Goal: Transaction & Acquisition: Purchase product/service

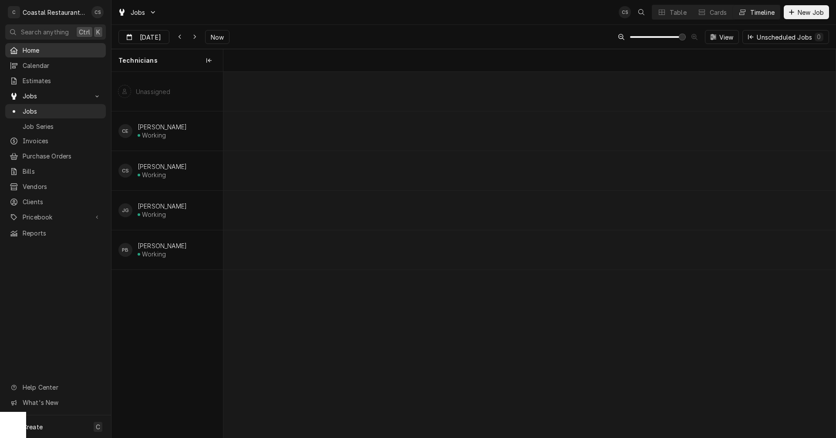
scroll to position [0, 12144]
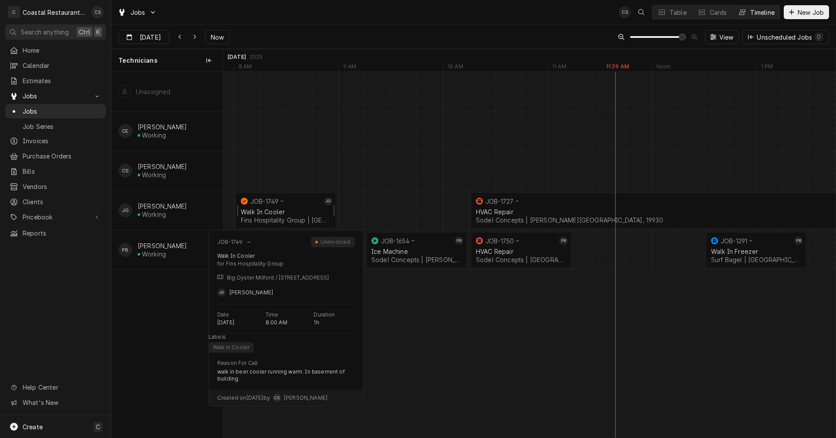
click at [274, 208] on div "Walk In Cooler Fins Hospitality Group | Milford, 19963" at bounding box center [286, 215] width 94 height 19
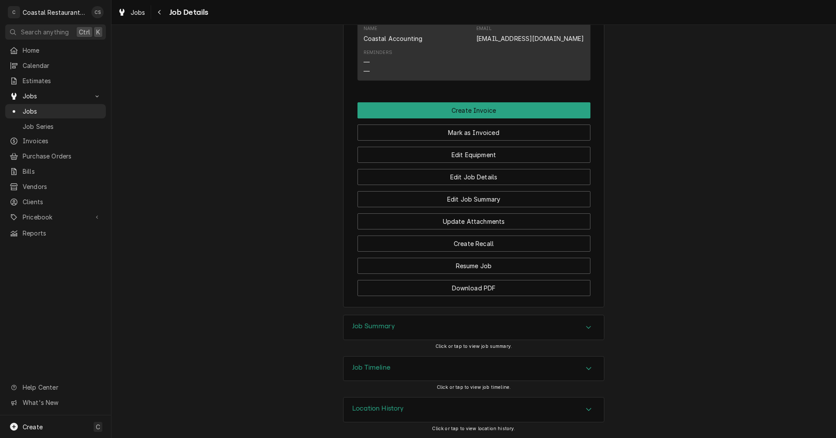
scroll to position [540, 0]
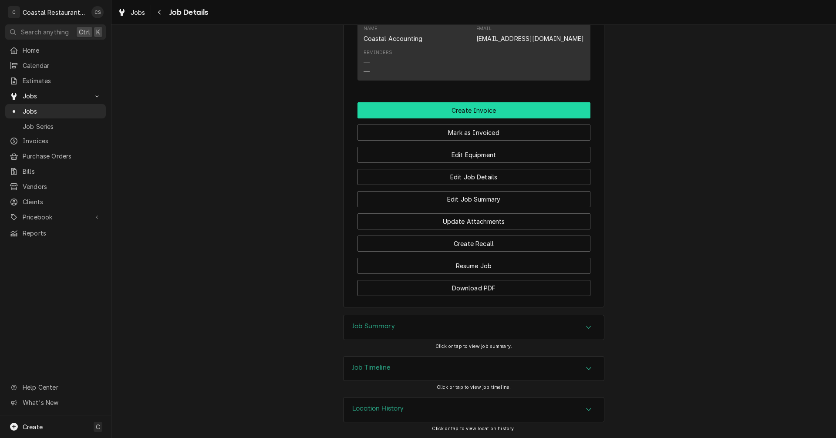
click at [470, 108] on button "Create Invoice" at bounding box center [474, 110] width 233 height 16
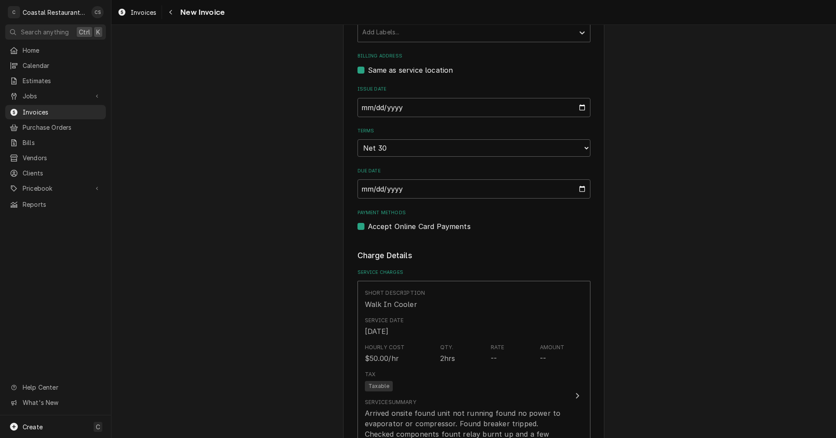
scroll to position [479, 0]
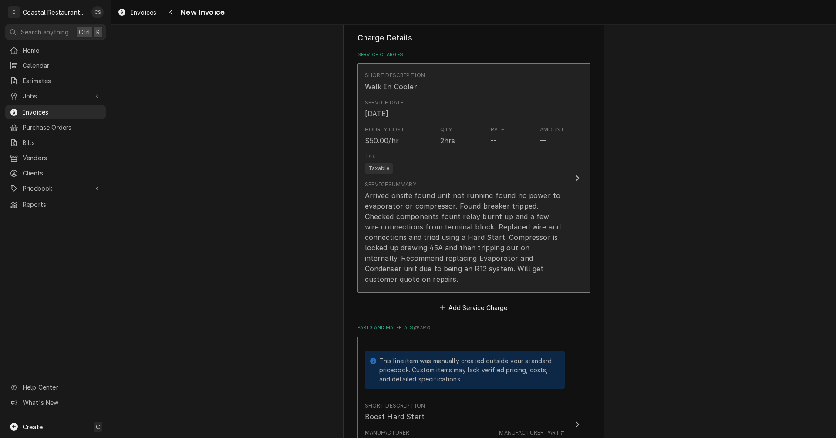
click at [477, 215] on div "Arrived onsite found unit not running found no power to evaporator or compresso…" at bounding box center [465, 237] width 200 height 94
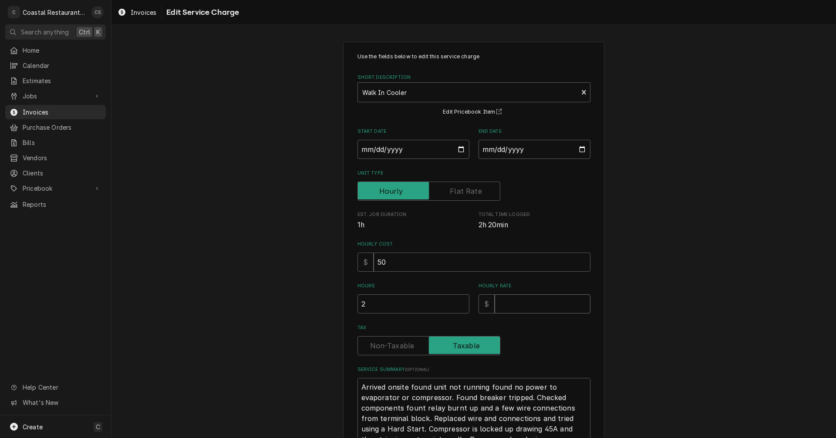
click at [501, 303] on input "Hourly Rate" at bounding box center [543, 303] width 96 height 19
type textarea "x"
type input "1"
type textarea "x"
type input "11"
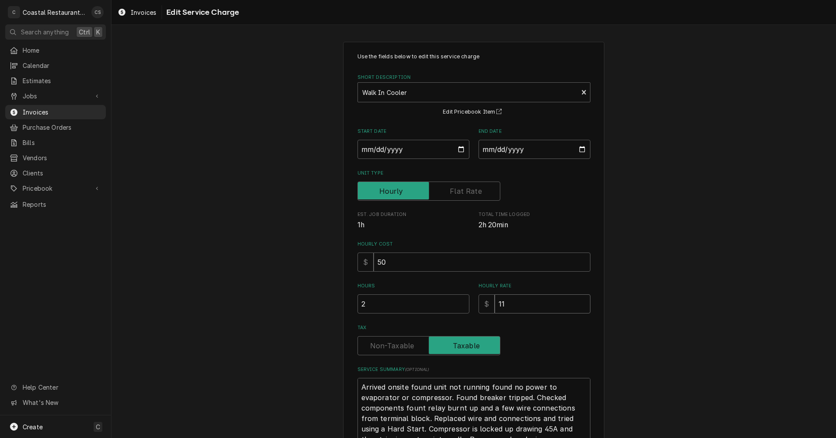
type textarea "x"
type input "110"
click at [556, 354] on div "Tax" at bounding box center [474, 345] width 233 height 19
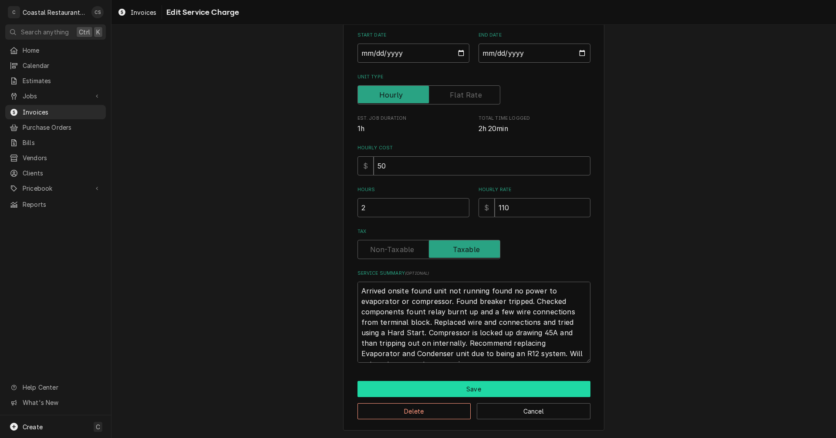
click at [451, 388] on button "Save" at bounding box center [474, 389] width 233 height 16
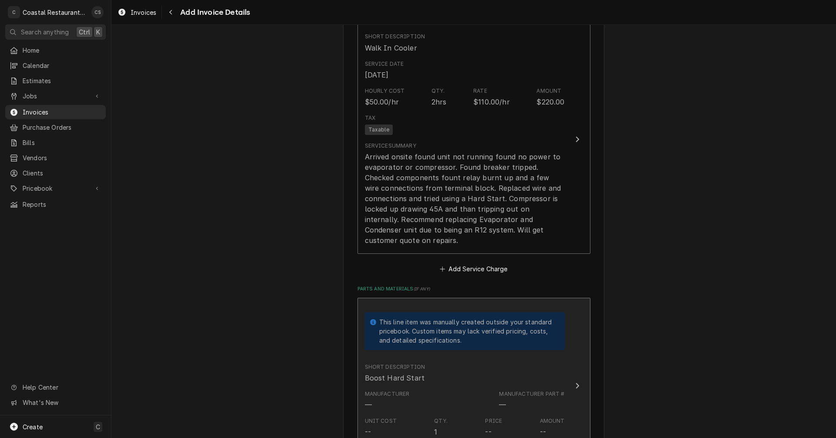
scroll to position [599, 0]
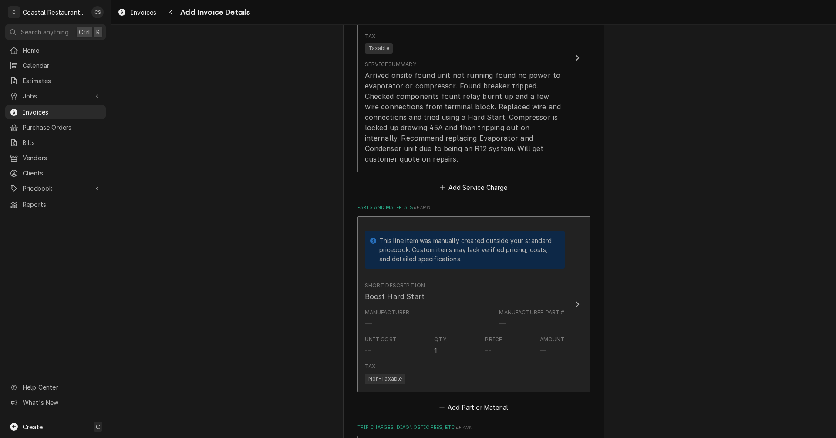
click at [462, 305] on div "Manufacturer — Manufacturer Part # —" at bounding box center [465, 318] width 200 height 27
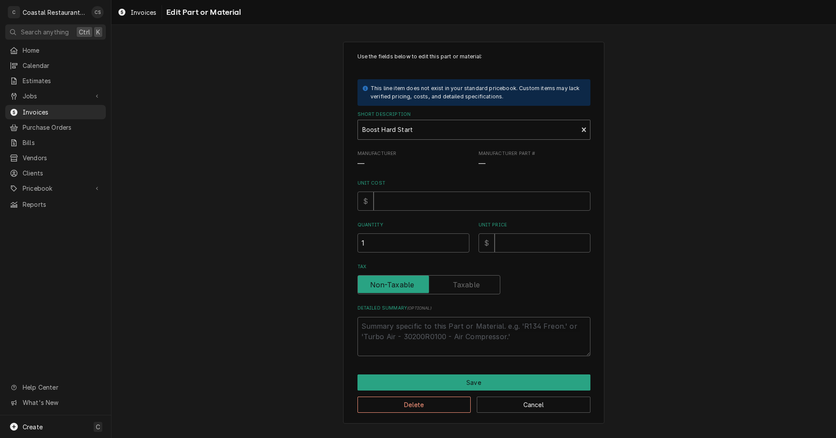
type textarea "x"
click at [416, 129] on div "Short Description" at bounding box center [468, 130] width 212 height 16
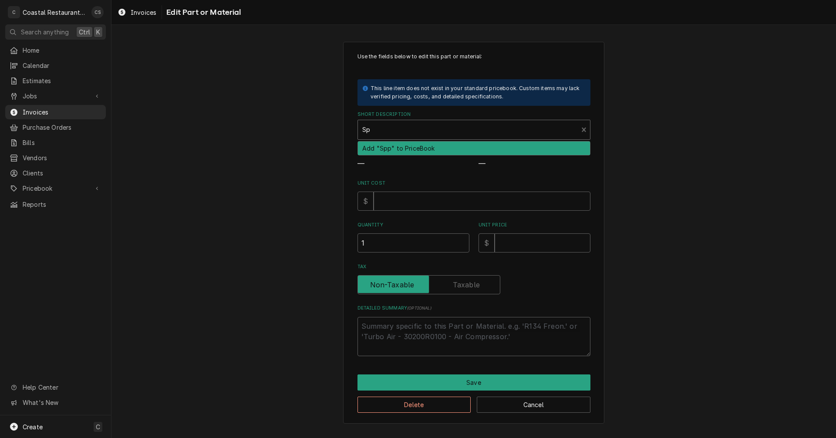
type input "S"
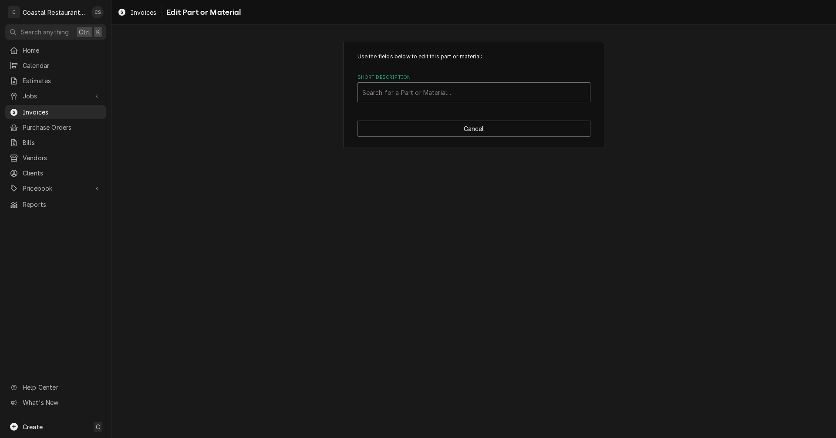
click at [388, 90] on div "Short Description" at bounding box center [473, 93] width 223 height 16
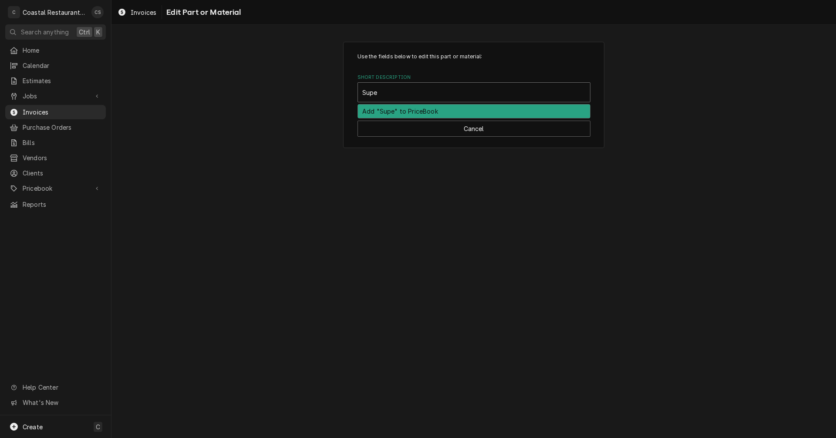
type input "Sup"
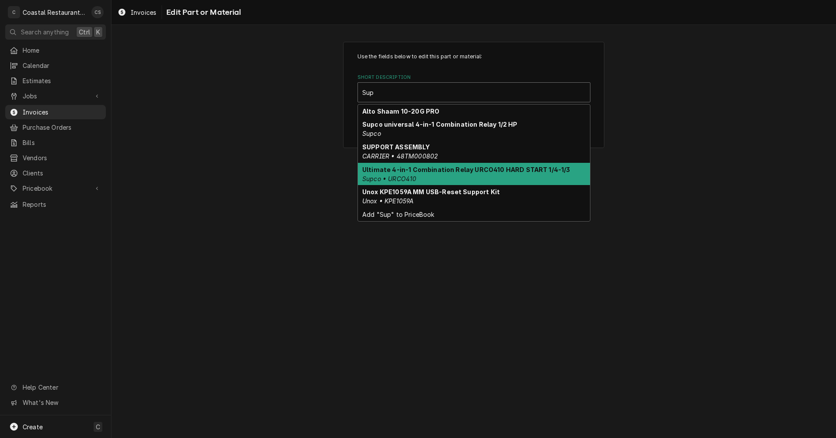
click at [392, 169] on strong "Ultimate 4-in-1 Combination Relay URCO410 HARD START 1/4-1/3" at bounding box center [466, 169] width 208 height 7
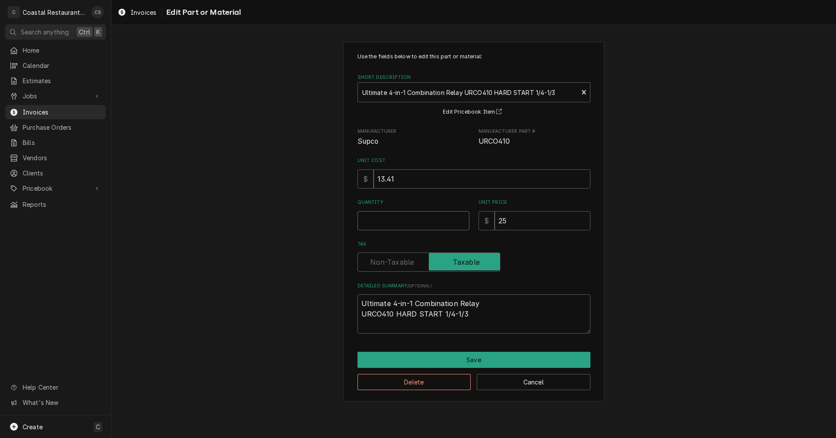
click at [409, 226] on input "Quantity" at bounding box center [414, 220] width 112 height 19
type textarea "x"
type input "1"
click at [408, 359] on button "Save" at bounding box center [474, 360] width 233 height 16
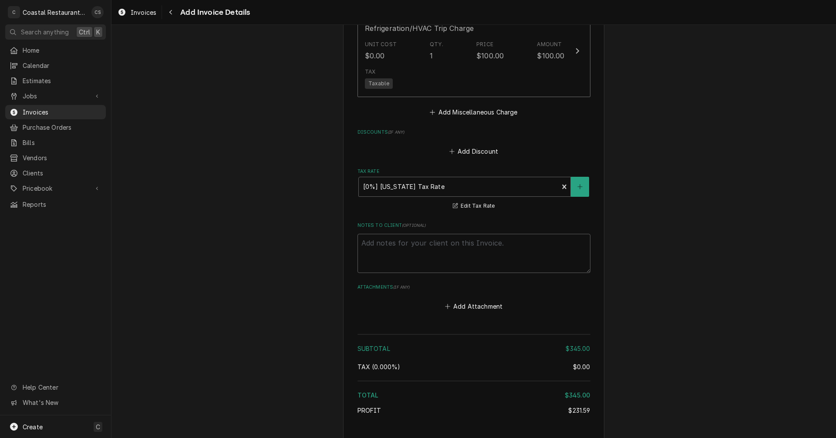
scroll to position [1069, 0]
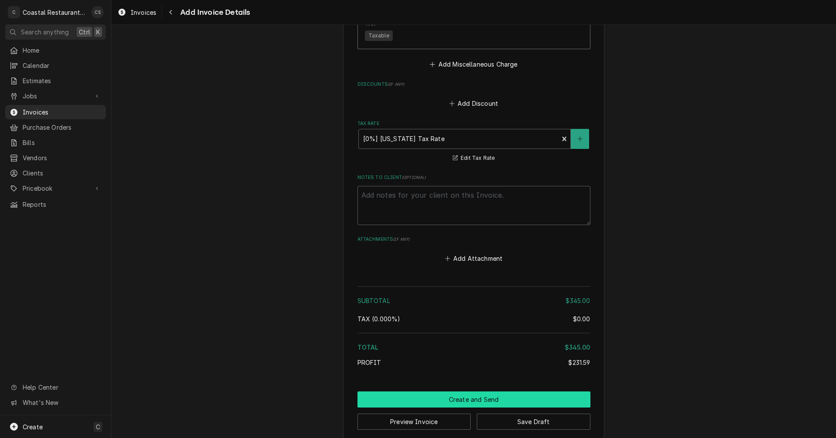
click at [469, 393] on button "Create and Send" at bounding box center [474, 400] width 233 height 16
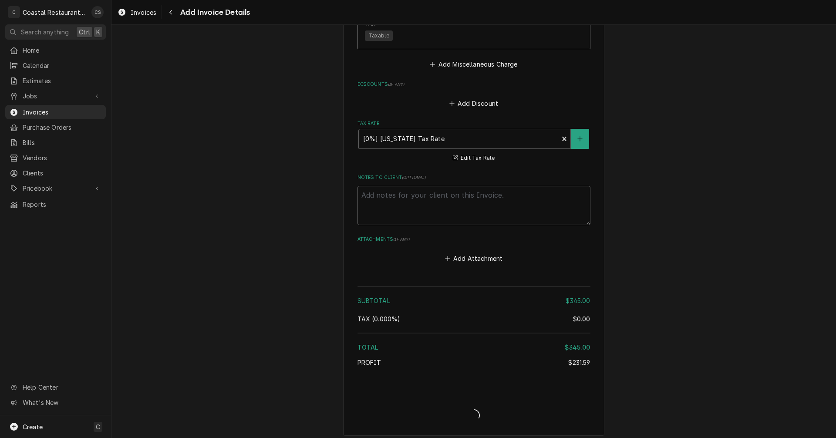
scroll to position [1064, 0]
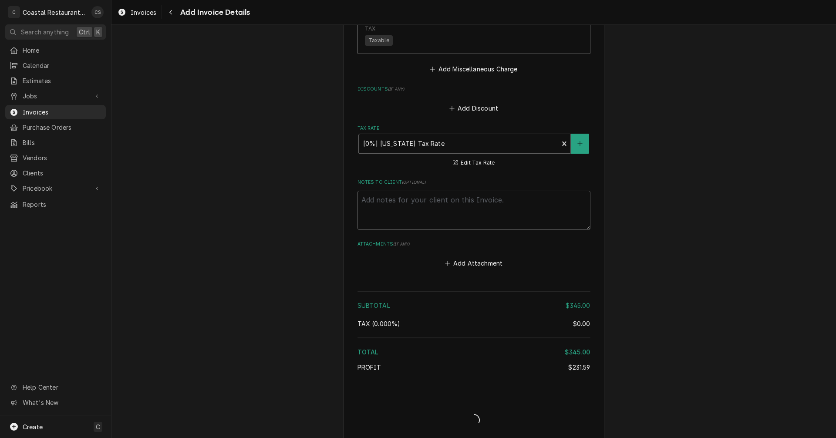
type textarea "x"
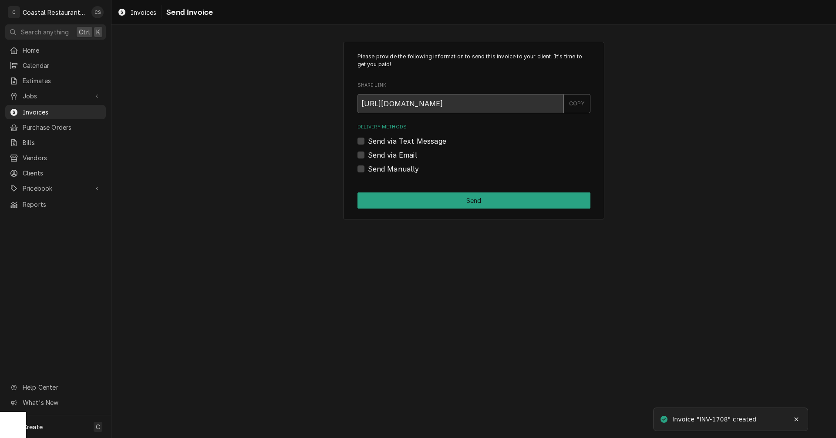
click at [368, 154] on label "Send via Email" at bounding box center [392, 155] width 49 height 10
click at [368, 154] on input "Send via Email" at bounding box center [484, 159] width 233 height 19
checkbox input "true"
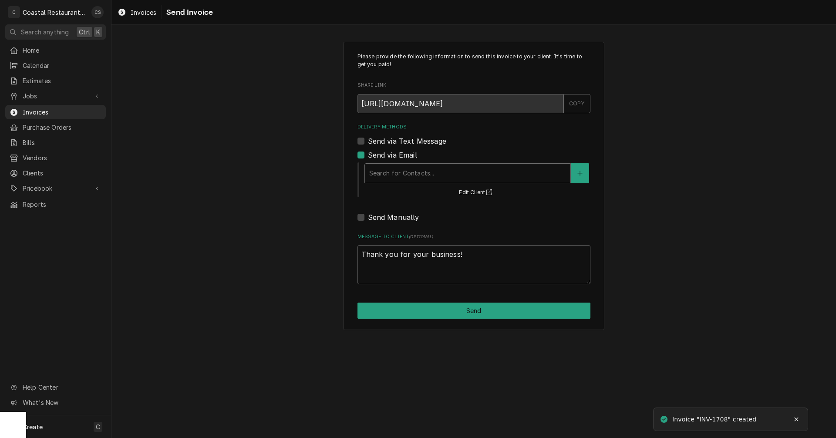
click at [389, 170] on div "Delivery Methods" at bounding box center [467, 174] width 197 height 16
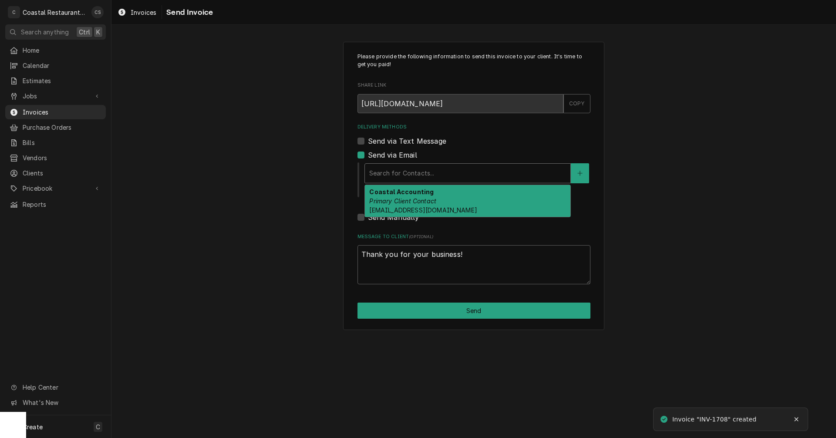
click at [396, 200] on em "Primary Client Contact" at bounding box center [402, 200] width 67 height 7
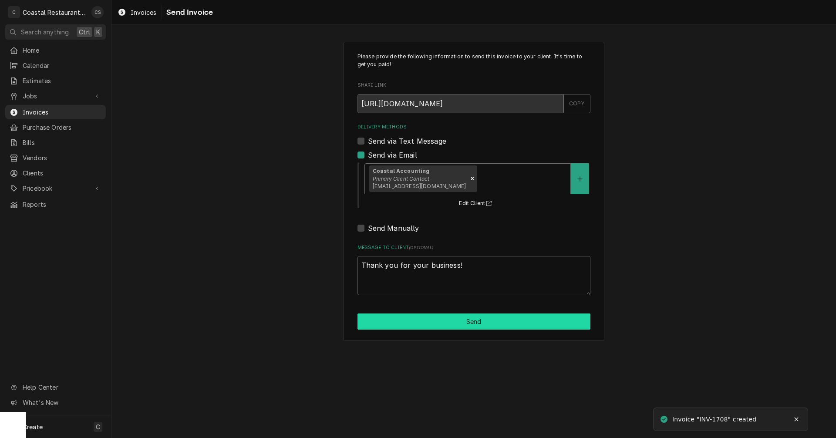
click at [438, 326] on button "Send" at bounding box center [474, 322] width 233 height 16
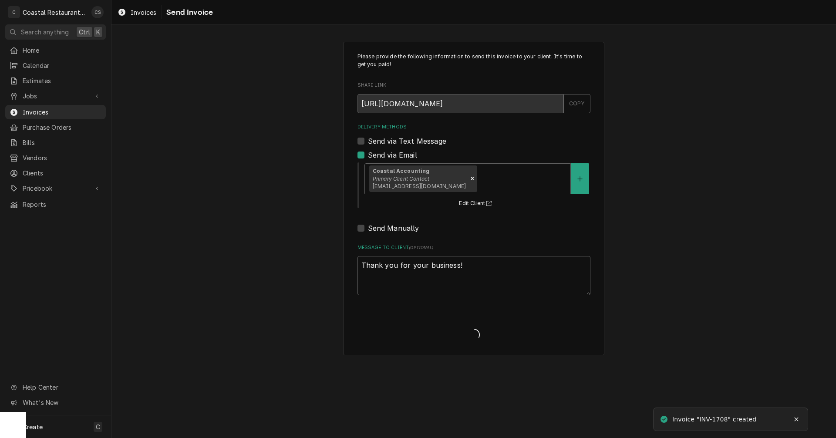
type textarea "x"
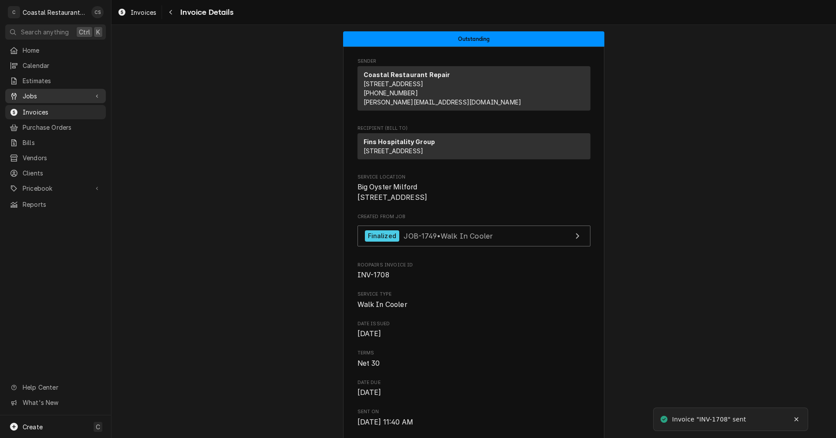
click at [43, 91] on span "Jobs" at bounding box center [56, 95] width 66 height 9
click at [44, 93] on span "Jobs" at bounding box center [56, 95] width 66 height 9
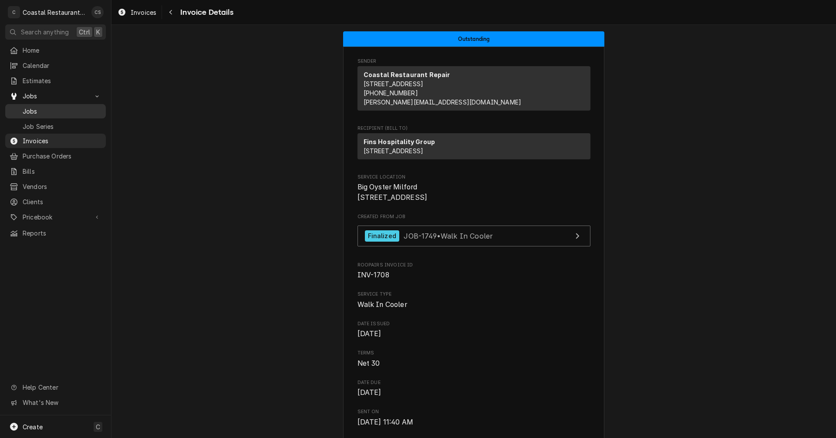
click at [44, 107] on span "Jobs" at bounding box center [62, 111] width 79 height 9
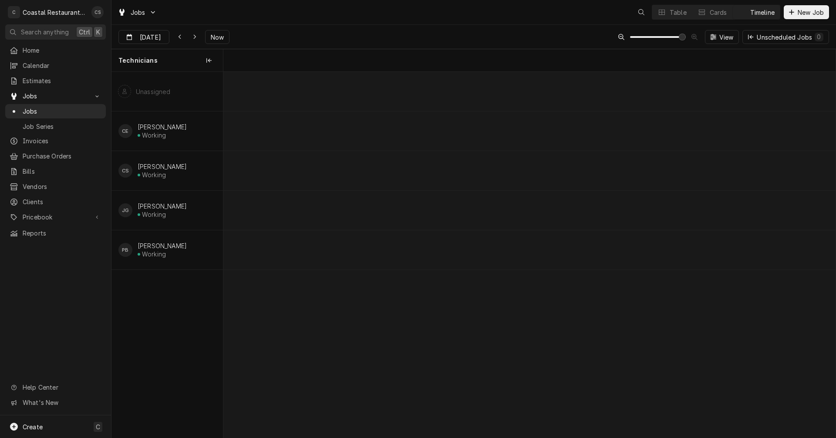
scroll to position [0, 12144]
